Goal: Transaction & Acquisition: Purchase product/service

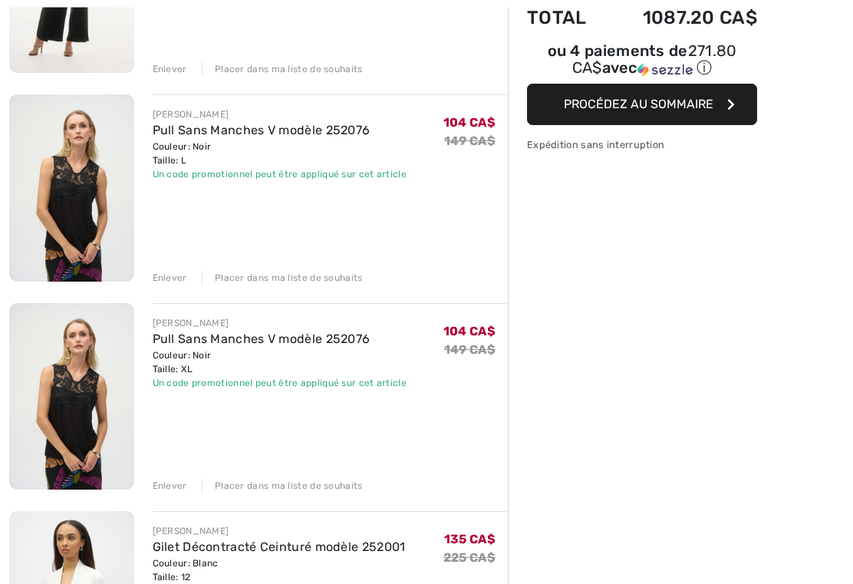
scroll to position [316, 0]
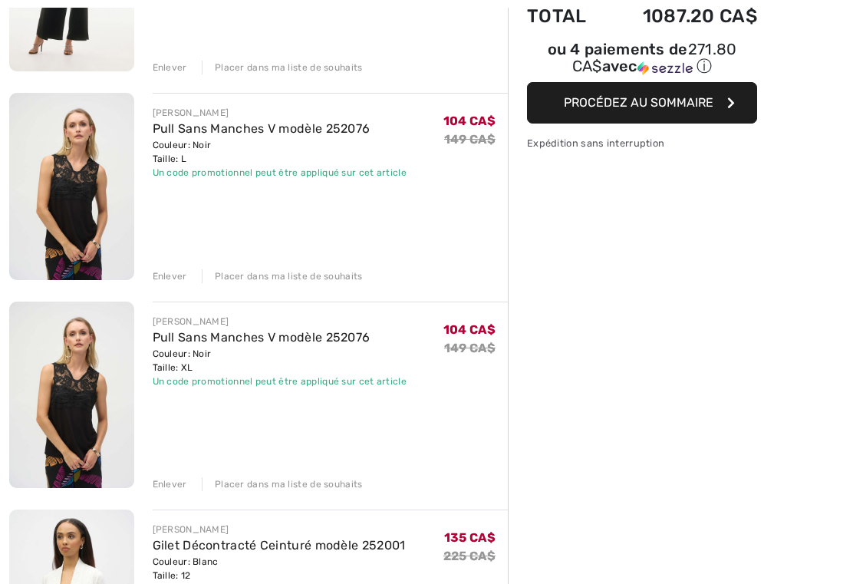
click at [170, 490] on div "Enlever" at bounding box center [170, 484] width 35 height 14
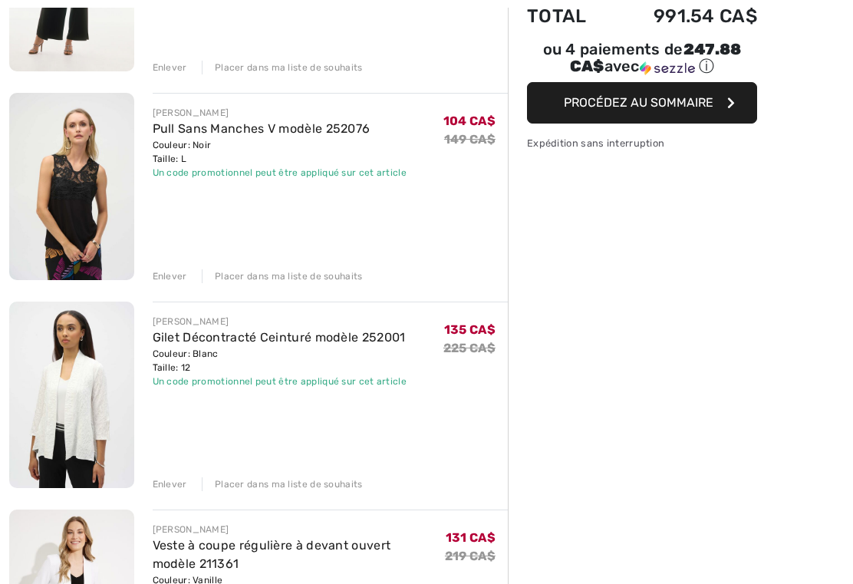
click at [177, 280] on div "Enlever" at bounding box center [170, 276] width 35 height 14
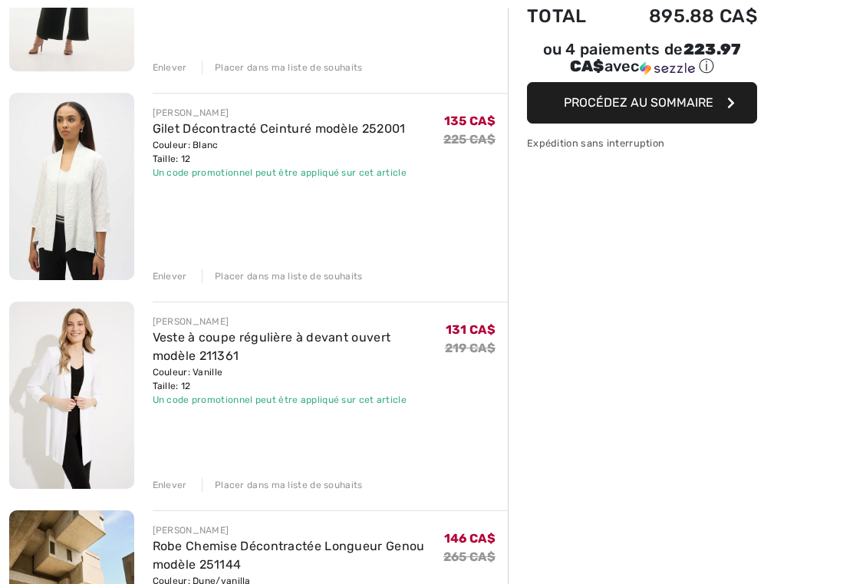
click at [168, 278] on div "Enlever" at bounding box center [170, 276] width 35 height 14
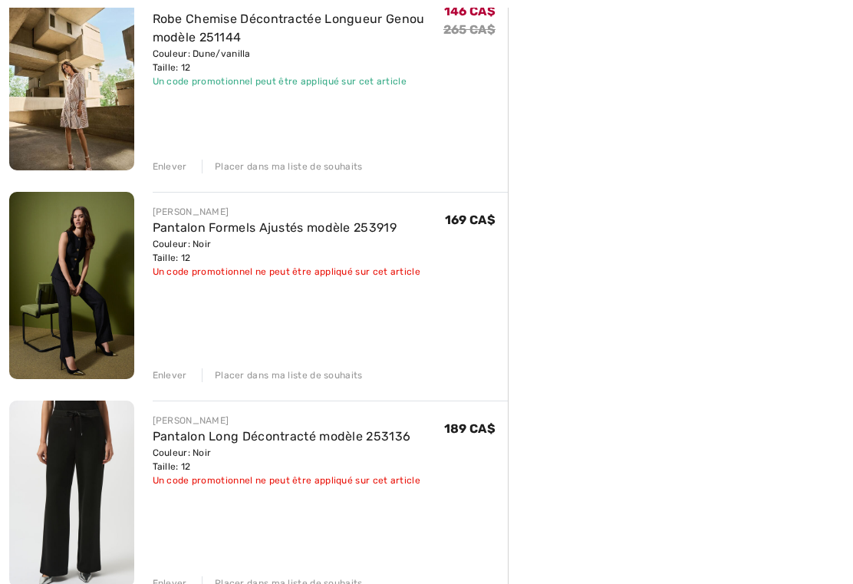
scroll to position [635, 0]
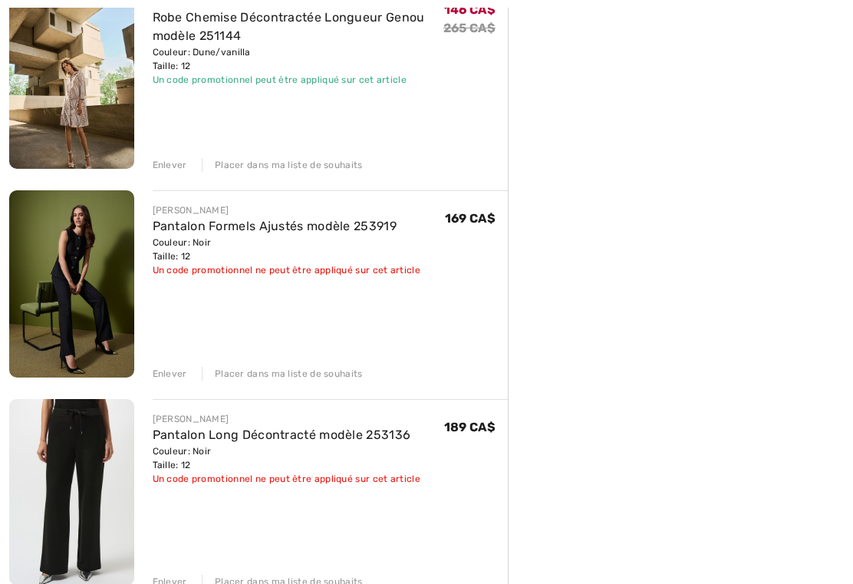
click at [172, 377] on div "Enlever" at bounding box center [170, 374] width 35 height 14
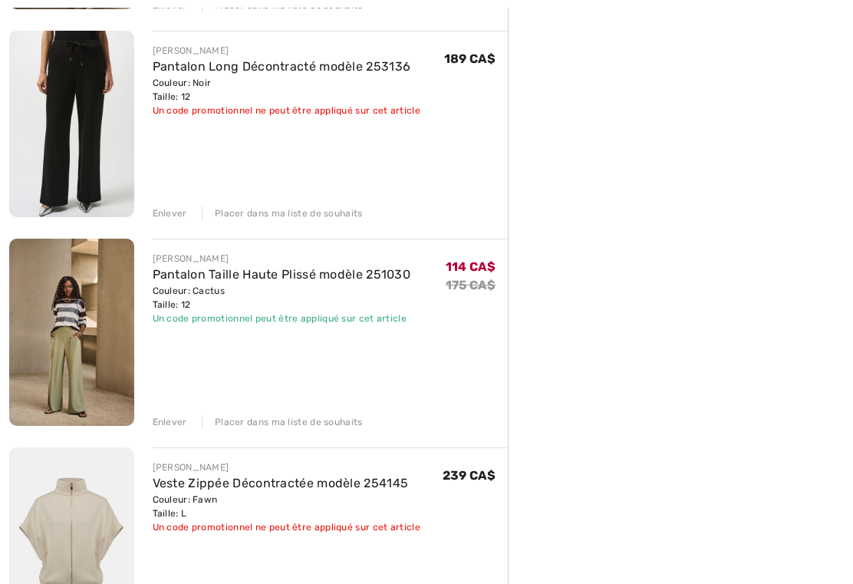
scroll to position [797, 0]
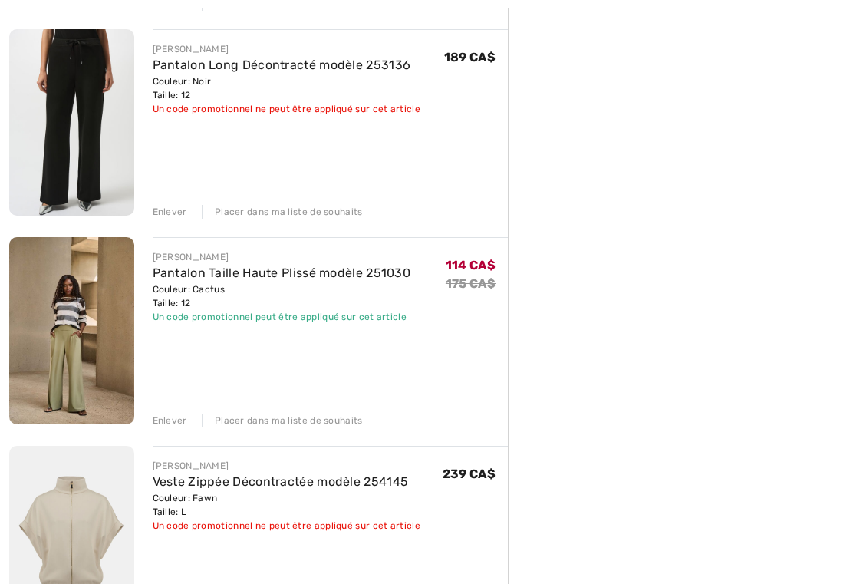
click at [172, 217] on div "Enlever" at bounding box center [170, 212] width 35 height 14
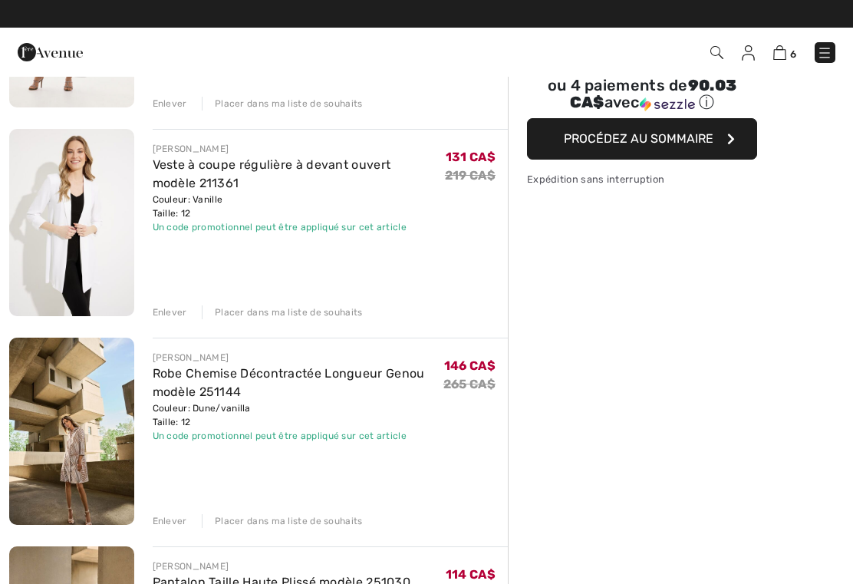
scroll to position [278, 0]
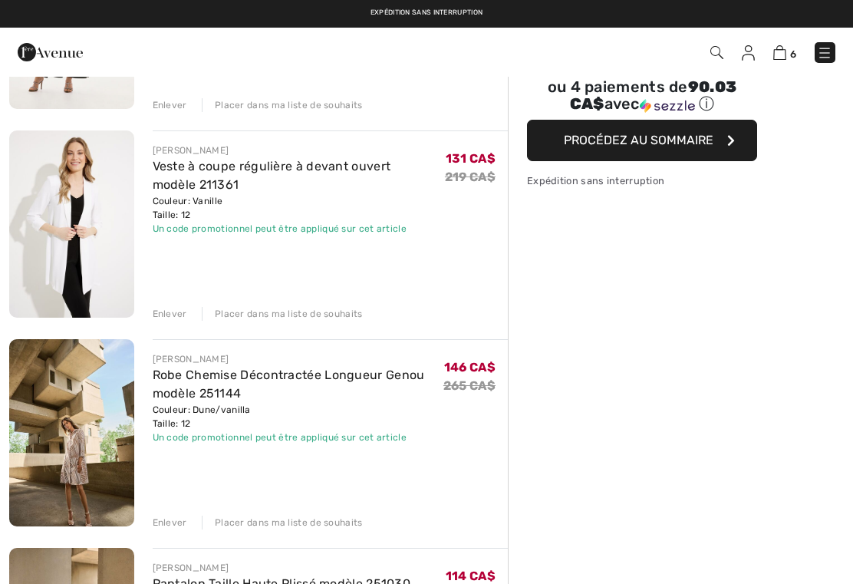
click at [293, 169] on link "Veste à coupe régulière à devant ouvert modèle 211361" at bounding box center [272, 175] width 239 height 33
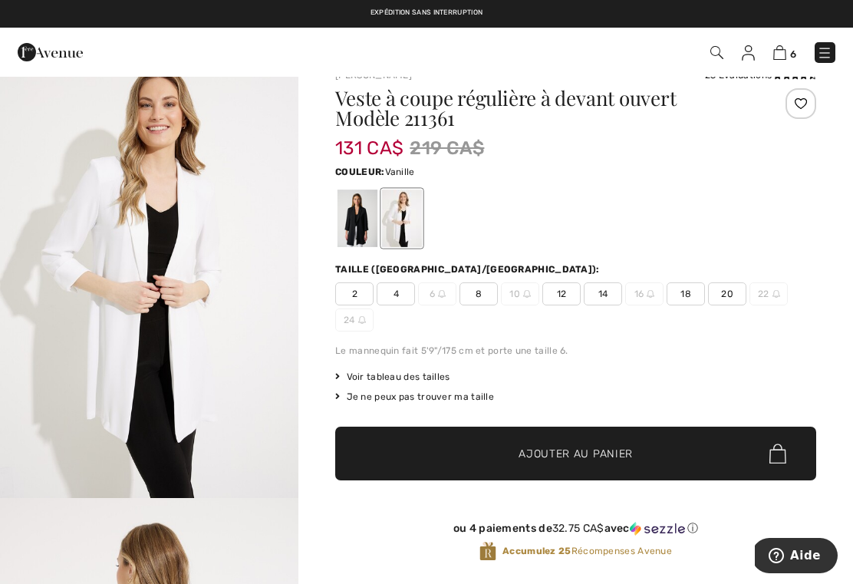
scroll to position [27, 0]
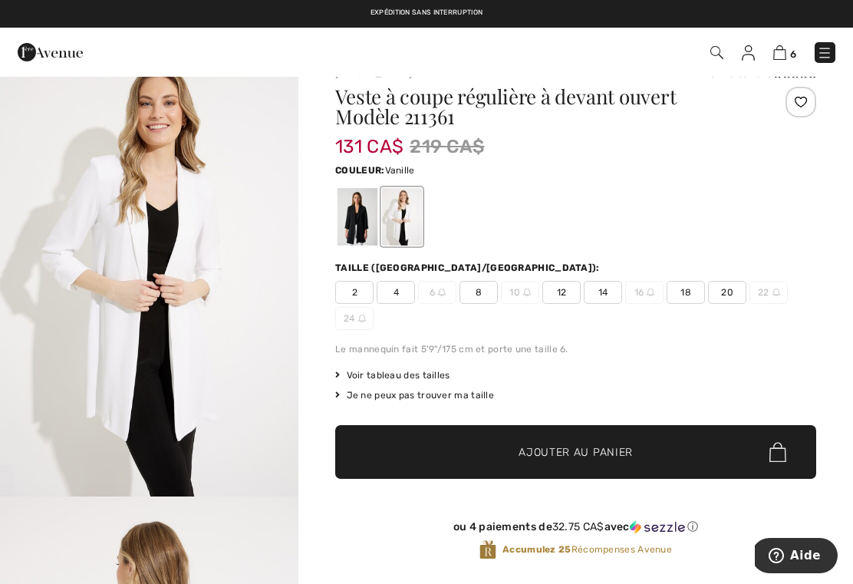
click at [413, 372] on span "Voir tableau des tailles" at bounding box center [392, 375] width 115 height 14
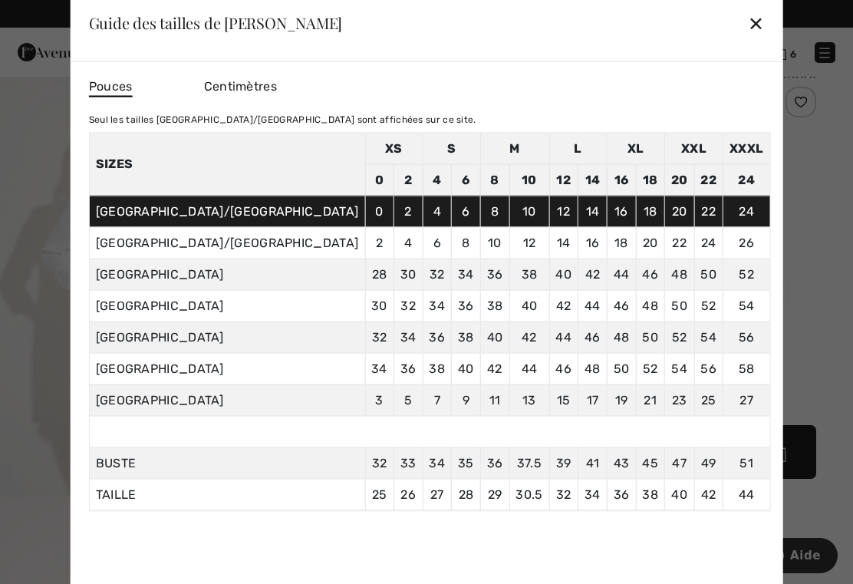
click at [748, 39] on div "✕" at bounding box center [756, 23] width 16 height 32
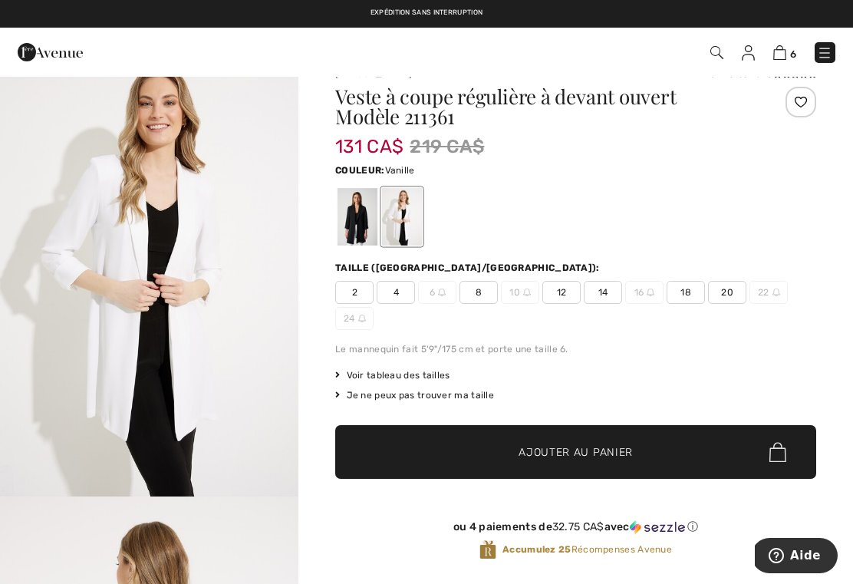
click at [432, 374] on span "Voir tableau des tailles" at bounding box center [392, 375] width 115 height 14
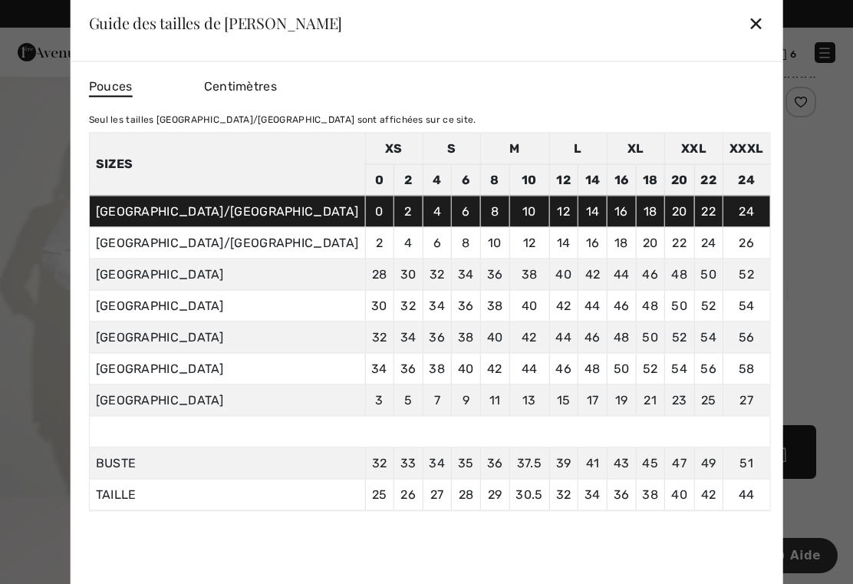
click at [748, 35] on div "✕" at bounding box center [756, 23] width 16 height 32
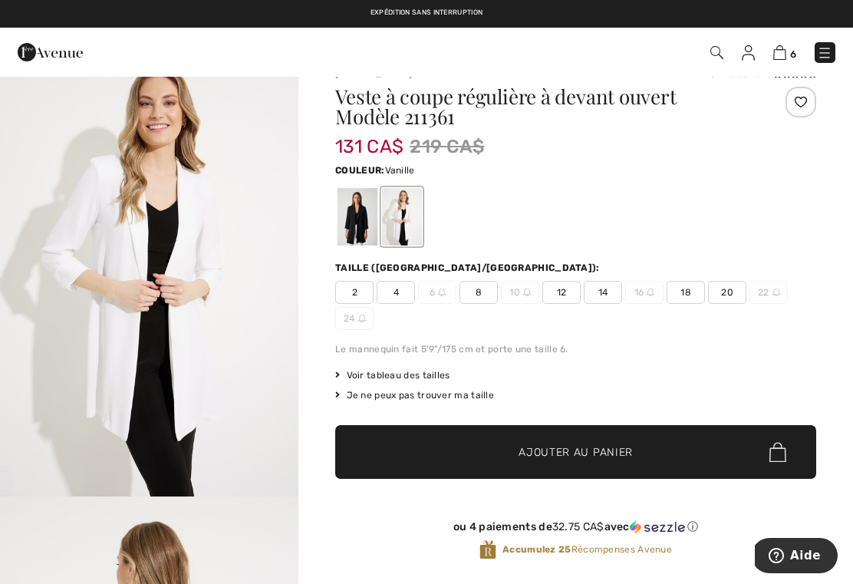
click at [618, 287] on span "14" at bounding box center [603, 292] width 38 height 23
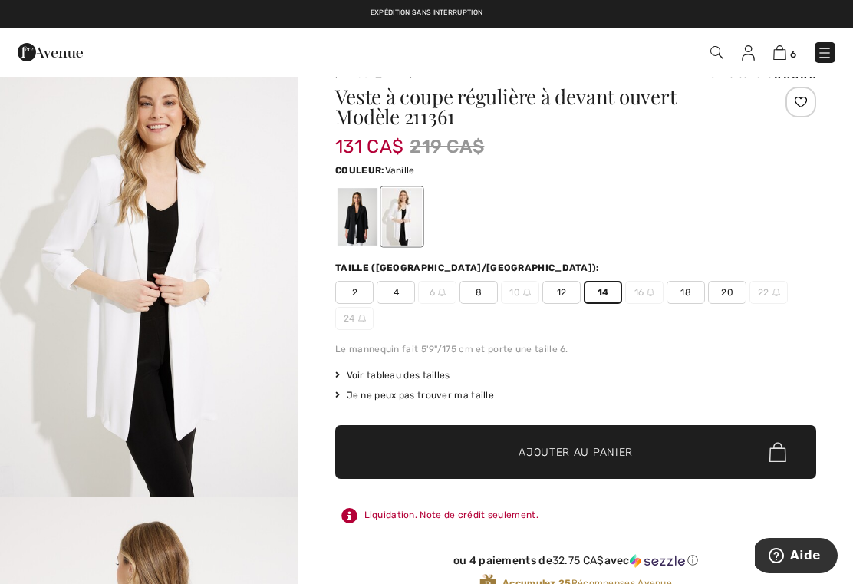
click at [631, 447] on span "Ajouter au panier" at bounding box center [576, 452] width 114 height 16
click at [782, 56] on img at bounding box center [780, 52] width 13 height 15
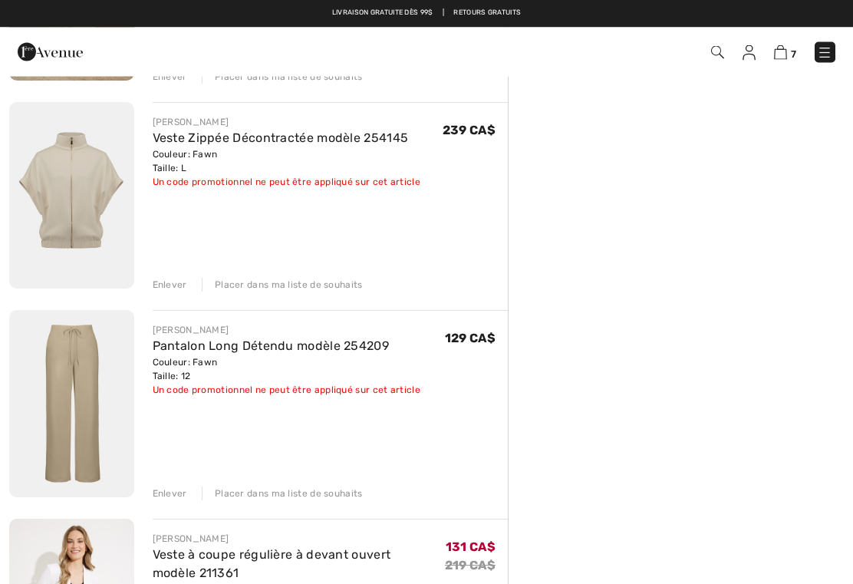
scroll to position [931, 0]
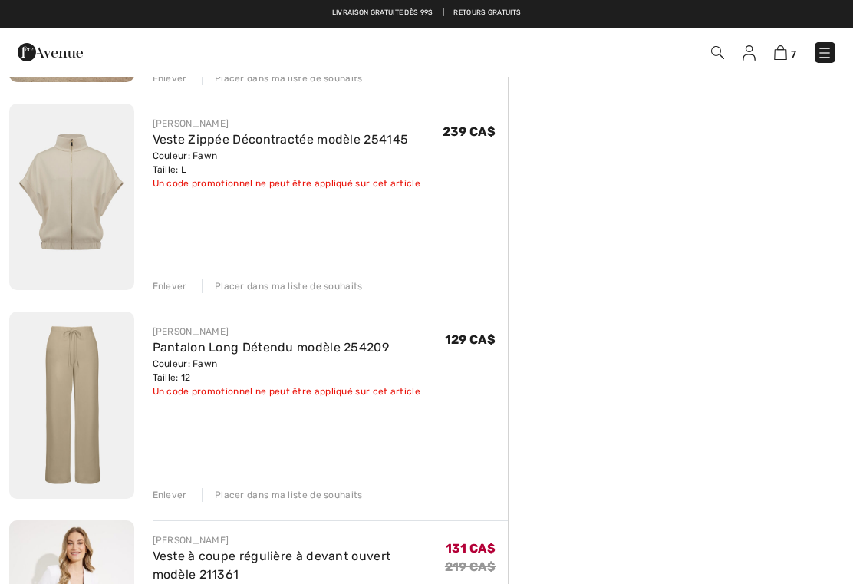
click at [785, 49] on img at bounding box center [780, 52] width 13 height 15
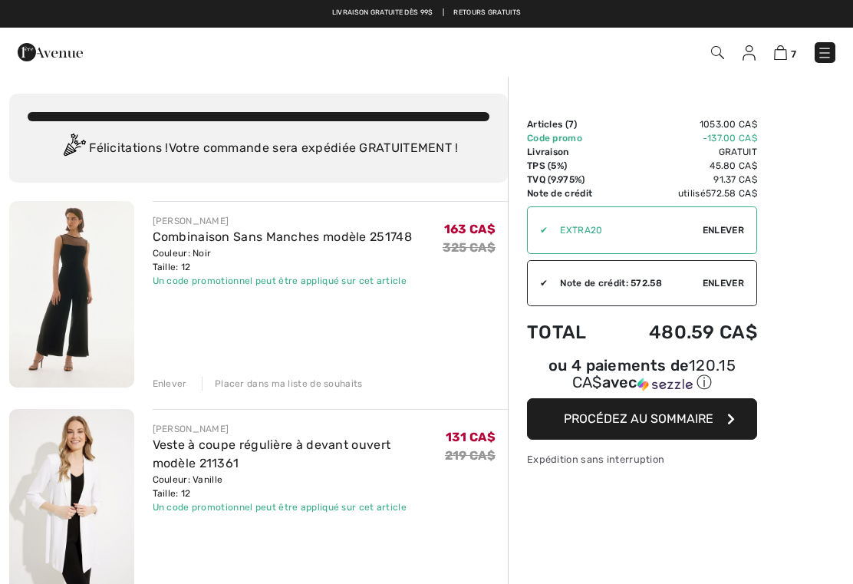
click at [711, 282] on span "Enlever" at bounding box center [723, 283] width 41 height 14
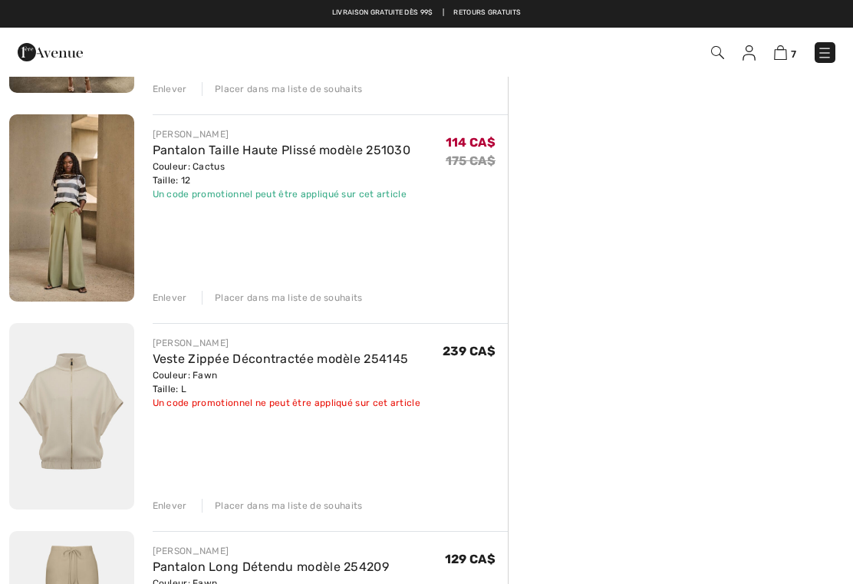
scroll to position [713, 0]
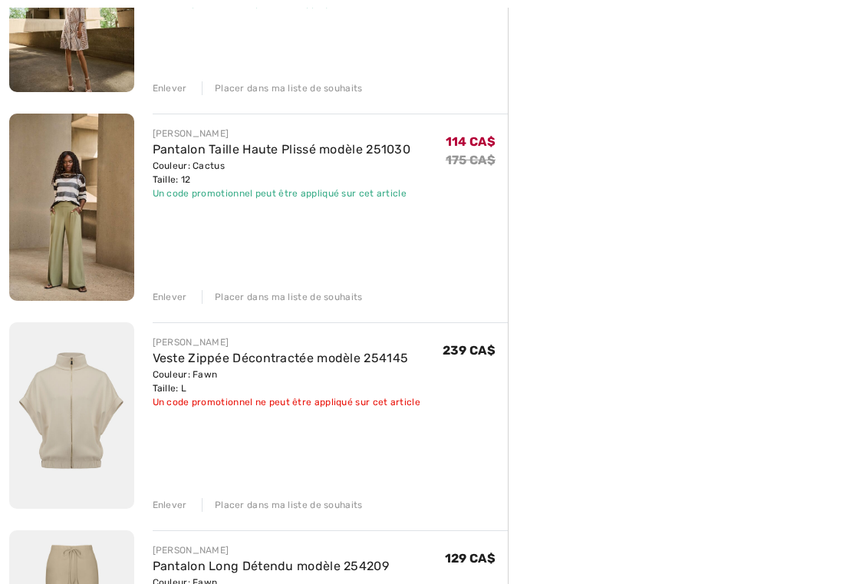
click at [173, 509] on div "Enlever" at bounding box center [170, 505] width 35 height 14
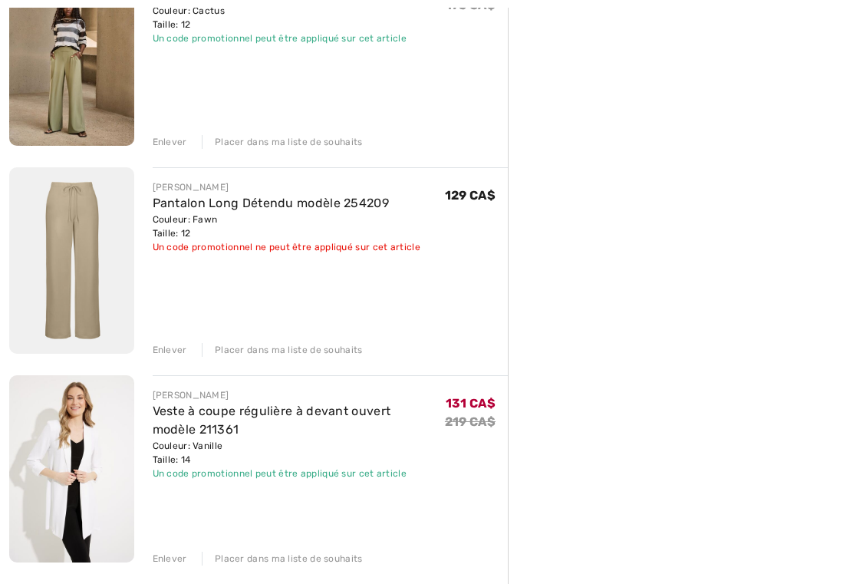
scroll to position [868, 0]
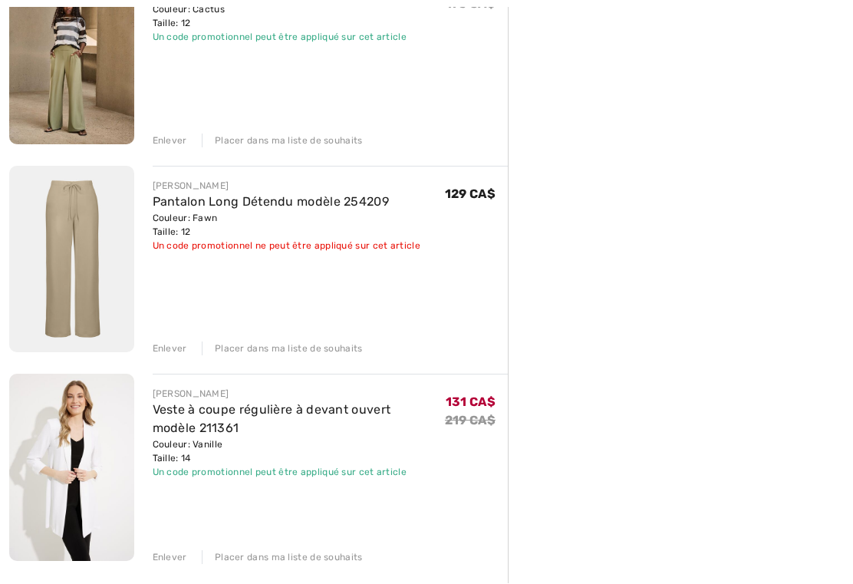
click at [172, 356] on div "JOSEPH RIBKOFF Combinaison Sans Manches modèle 251748 Couleur: Noir Taille: 12 …" at bounding box center [258, 173] width 499 height 1680
click at [168, 354] on div "Enlever" at bounding box center [170, 349] width 35 height 14
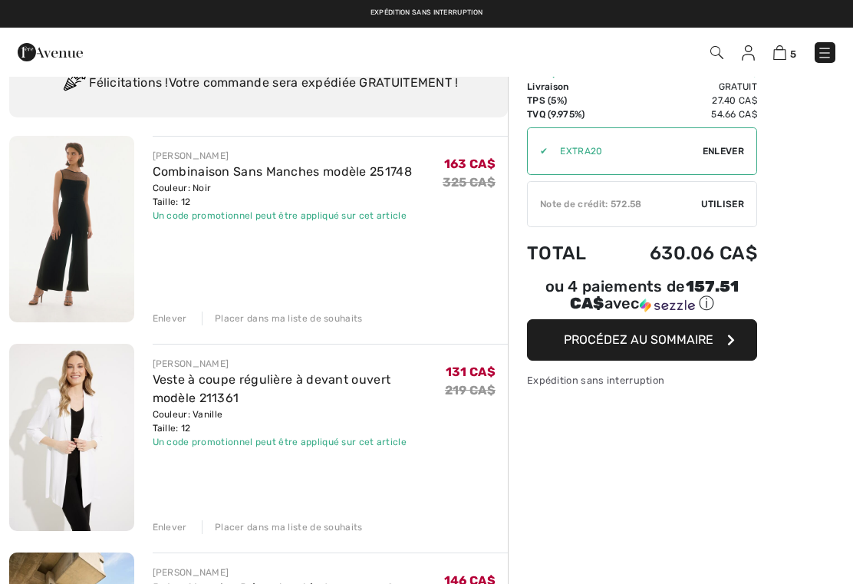
scroll to position [64, 0]
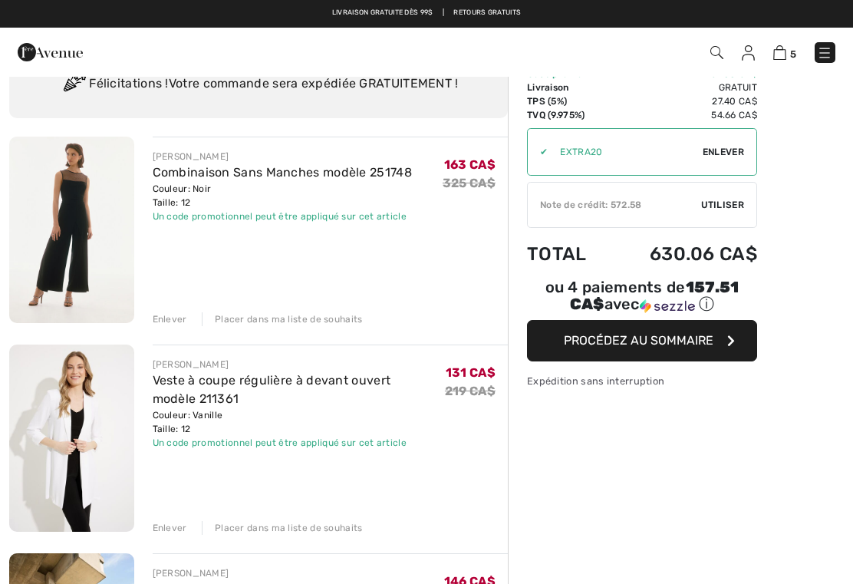
click at [733, 204] on span "Utiliser" at bounding box center [722, 205] width 43 height 14
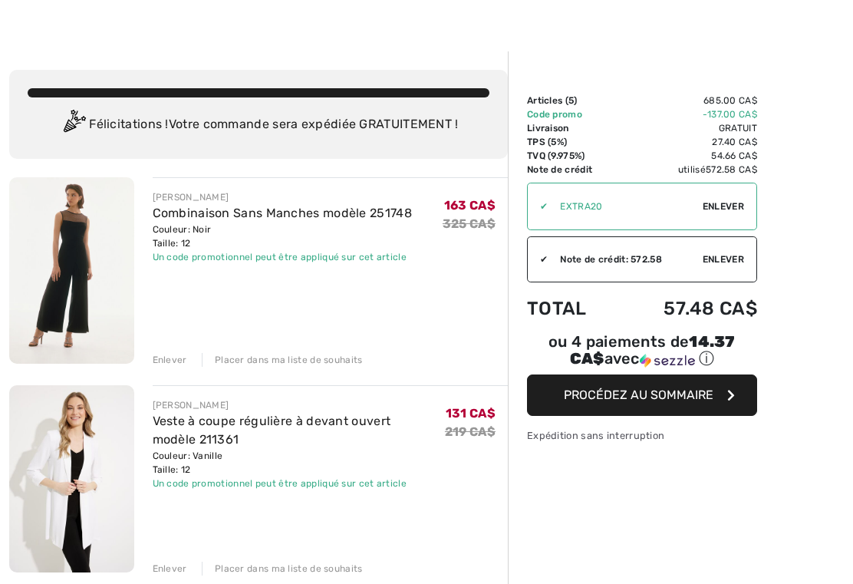
scroll to position [25, 0]
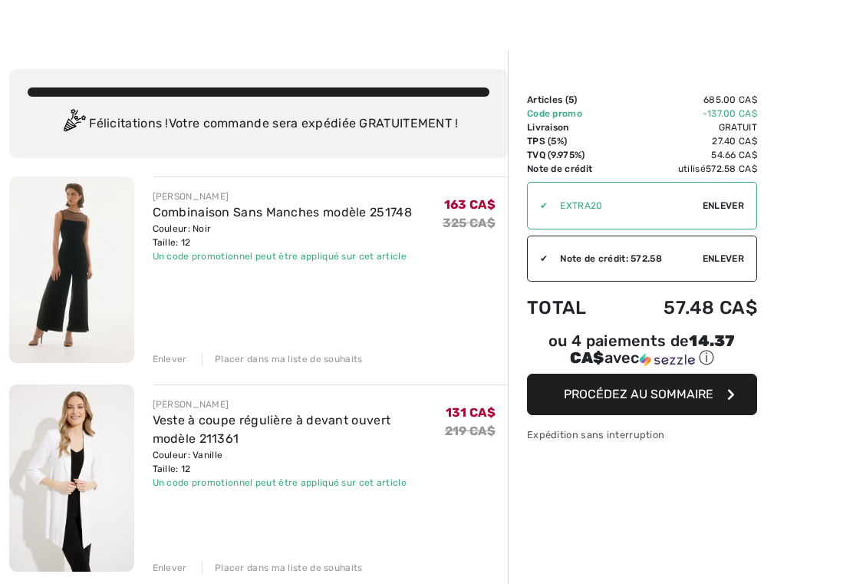
click at [702, 389] on button "Procédez au sommaire" at bounding box center [642, 394] width 230 height 41
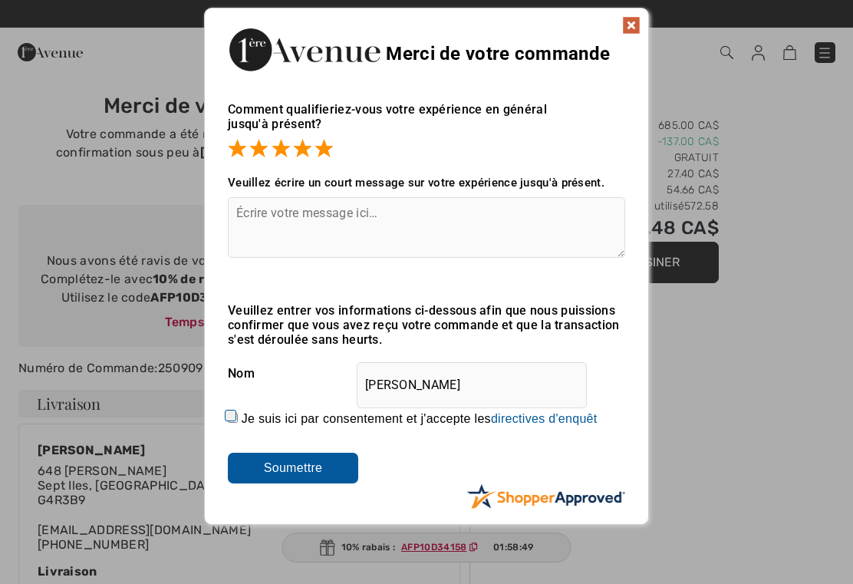
click at [306, 473] on input "Soumettre" at bounding box center [293, 468] width 130 height 31
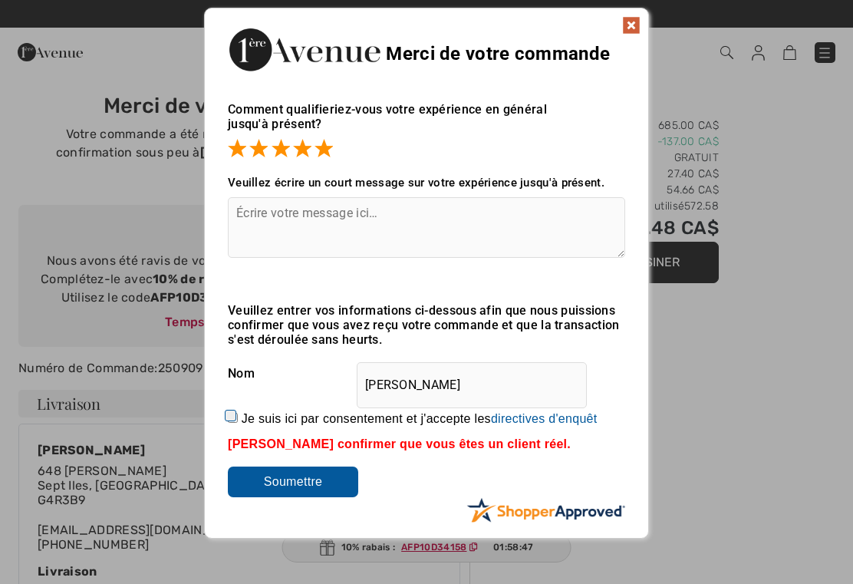
click at [321, 490] on input "Soumettre" at bounding box center [293, 481] width 130 height 31
click at [238, 415] on input "Je suis ici par consentement et j'accepte les En soumettant une évaluation, vou…" at bounding box center [233, 418] width 10 height 10
checkbox input "true"
click at [305, 497] on input "Soumettre" at bounding box center [293, 481] width 130 height 31
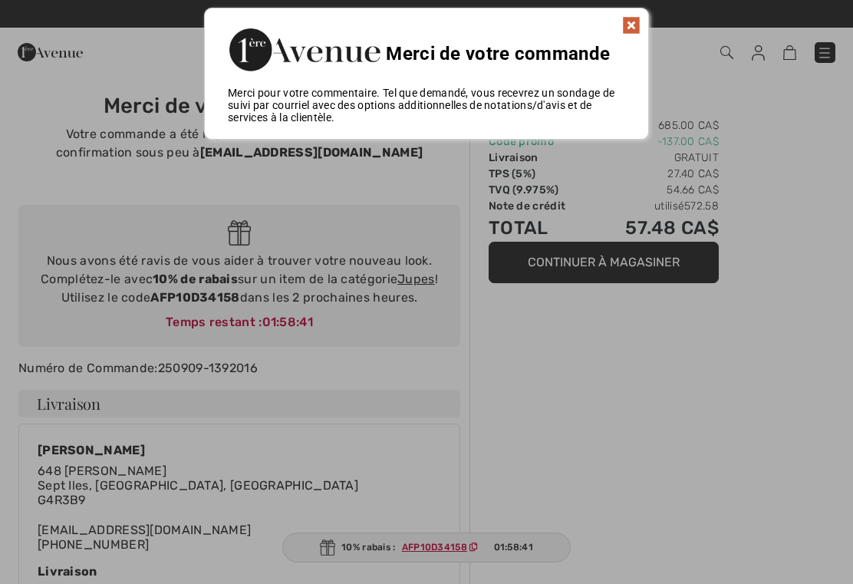
click at [814, 334] on div at bounding box center [426, 292] width 853 height 584
click at [632, 31] on img at bounding box center [631, 25] width 18 height 18
